Goal: Task Accomplishment & Management: Manage account settings

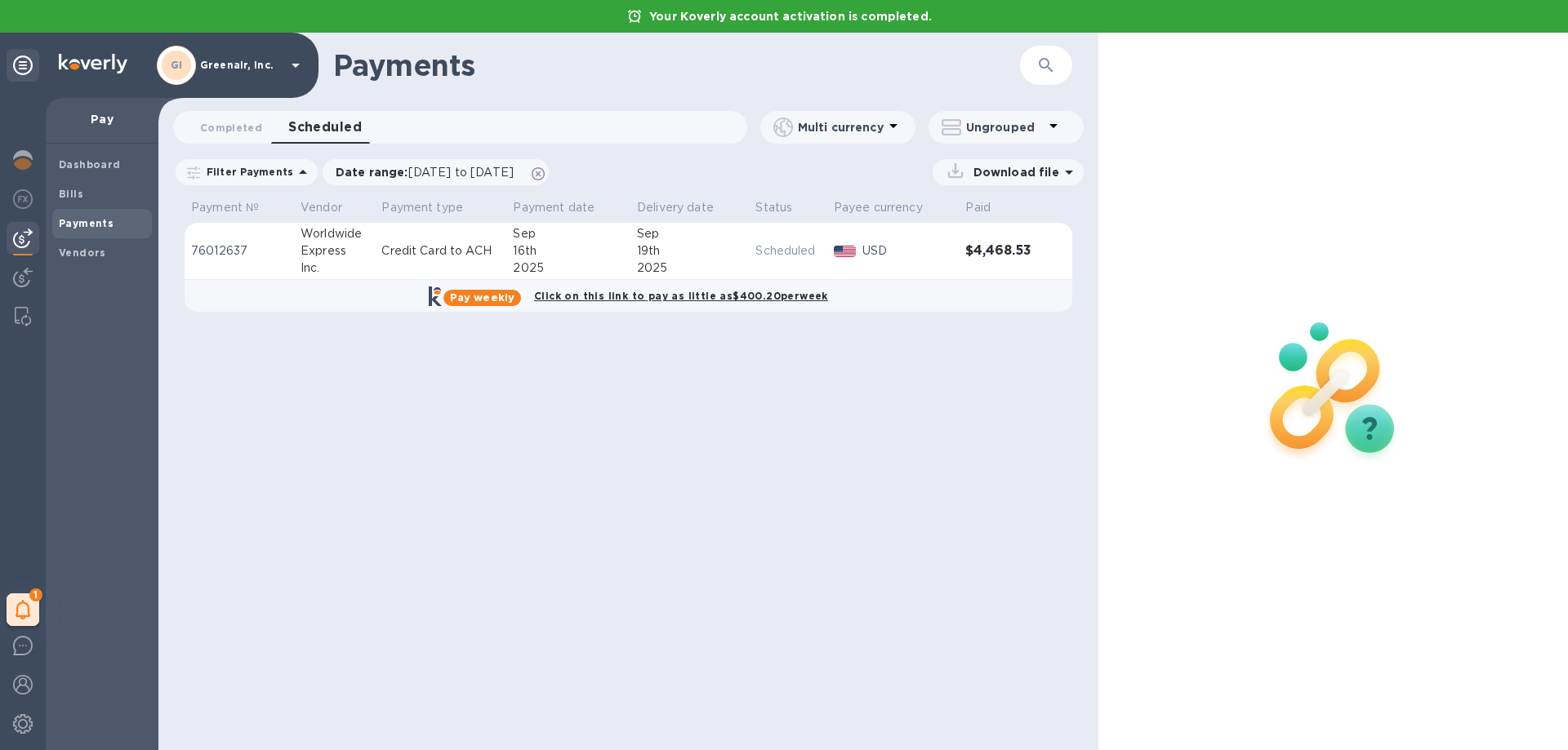
drag, startPoint x: 937, startPoint y: 487, endPoint x: 935, endPoint y: 477, distance: 10.2
click at [937, 485] on div "Payments ​ Completed 0 Scheduled 0 Multi currency Ungrouped Filter Payments Dat…" at bounding box center [628, 391] width 940 height 717
click at [435, 587] on div "Payments ​ Completed 0 Scheduled 0 Multi currency Ungrouped Filter Payments Dat…" at bounding box center [628, 391] width 940 height 717
click at [23, 716] on img at bounding box center [23, 724] width 20 height 20
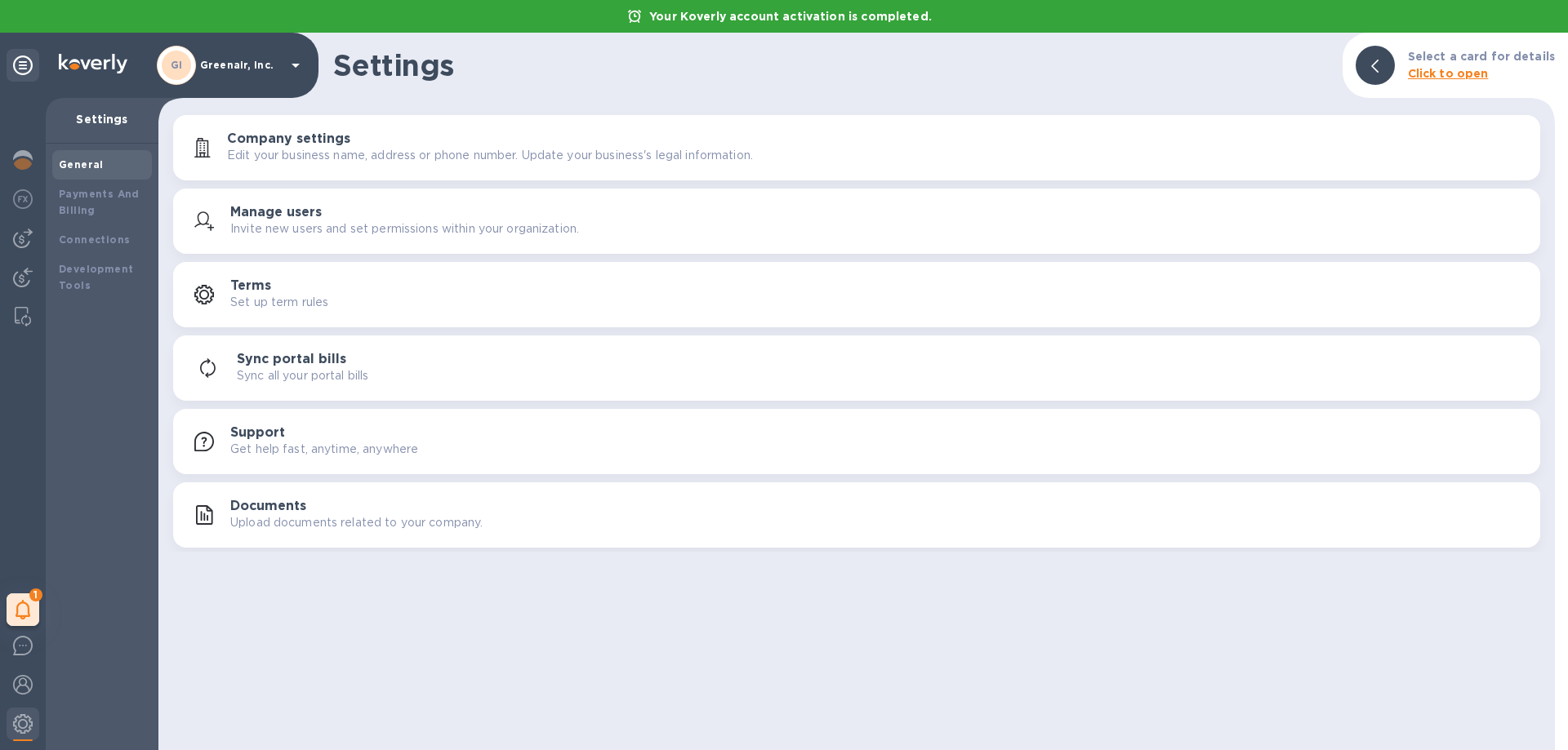
click at [256, 63] on p "Greenair, Inc." at bounding box center [240, 65] width 82 height 12
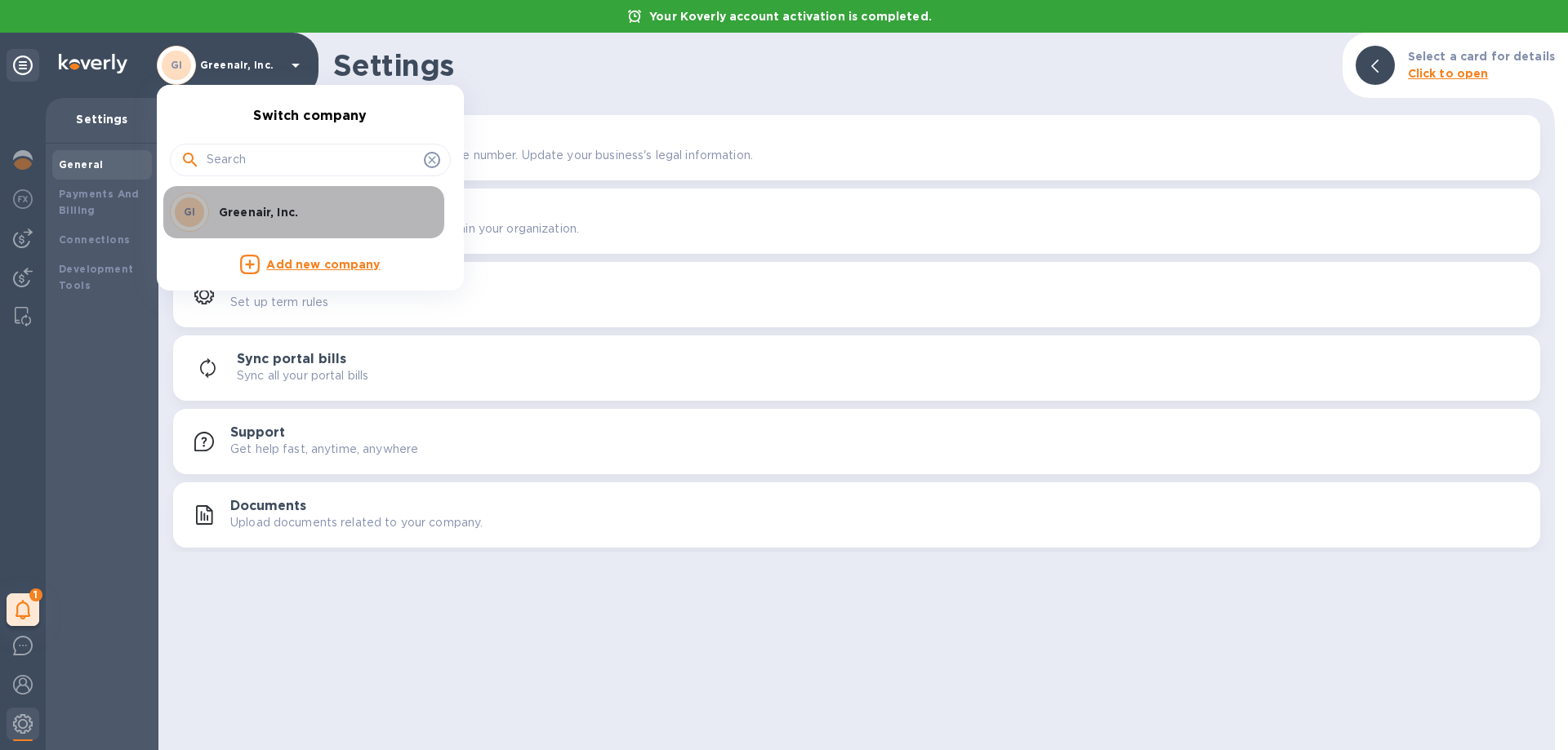
click at [272, 214] on p "Greenair, Inc." at bounding box center [321, 212] width 206 height 17
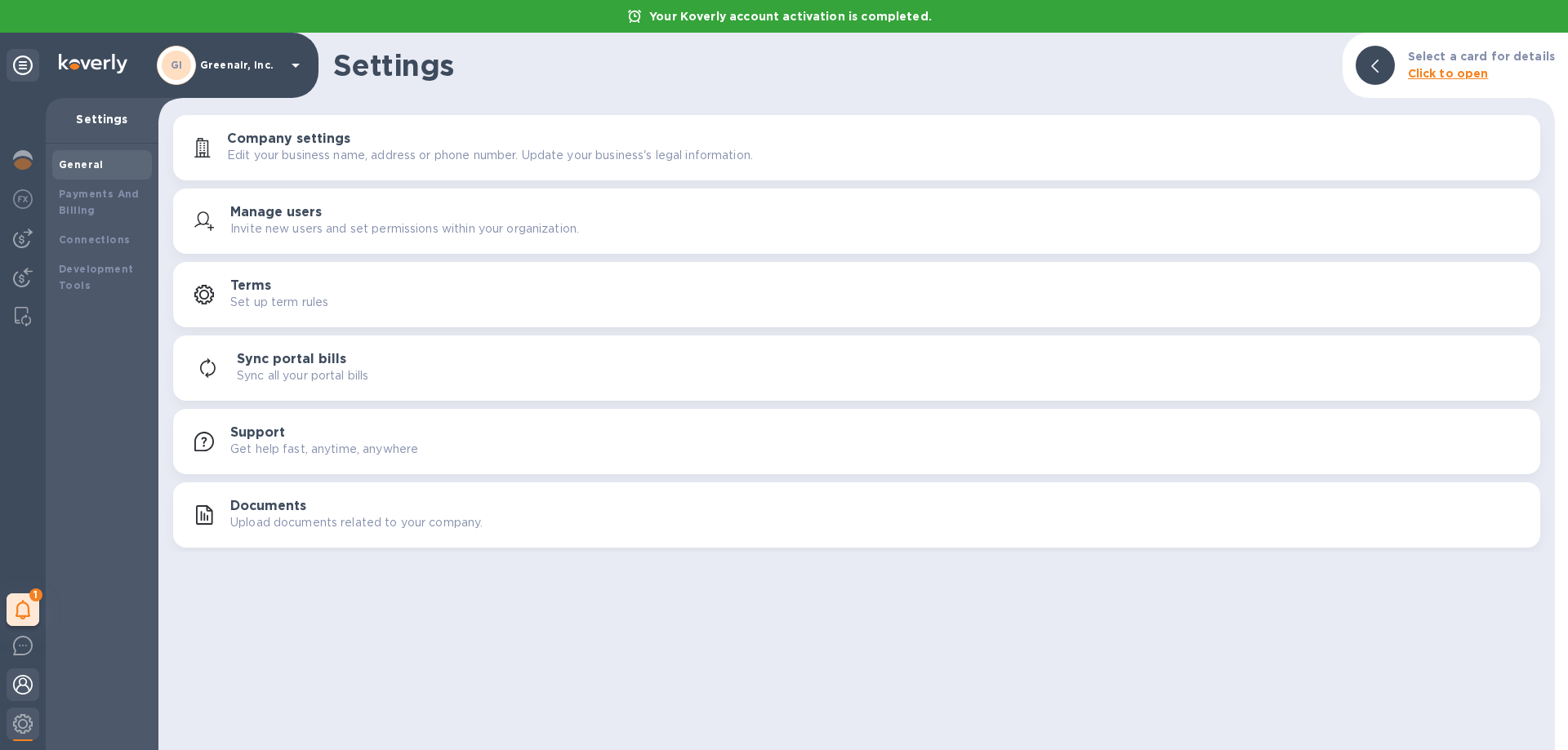
click at [20, 685] on img at bounding box center [23, 685] width 20 height 20
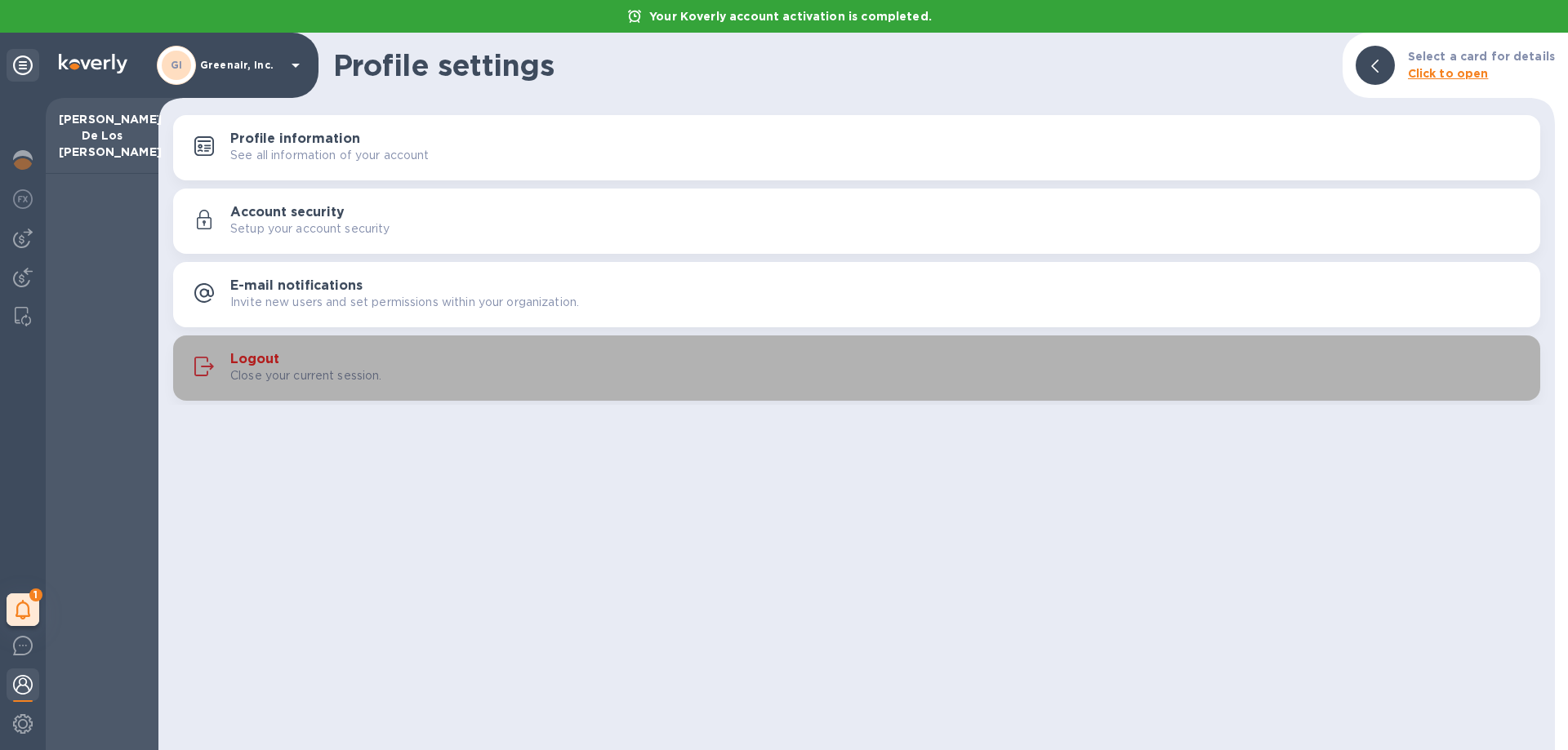
click at [244, 356] on h3 "Logout" at bounding box center [255, 360] width 49 height 16
